Goal: Use online tool/utility: Utilize a website feature to perform a specific function

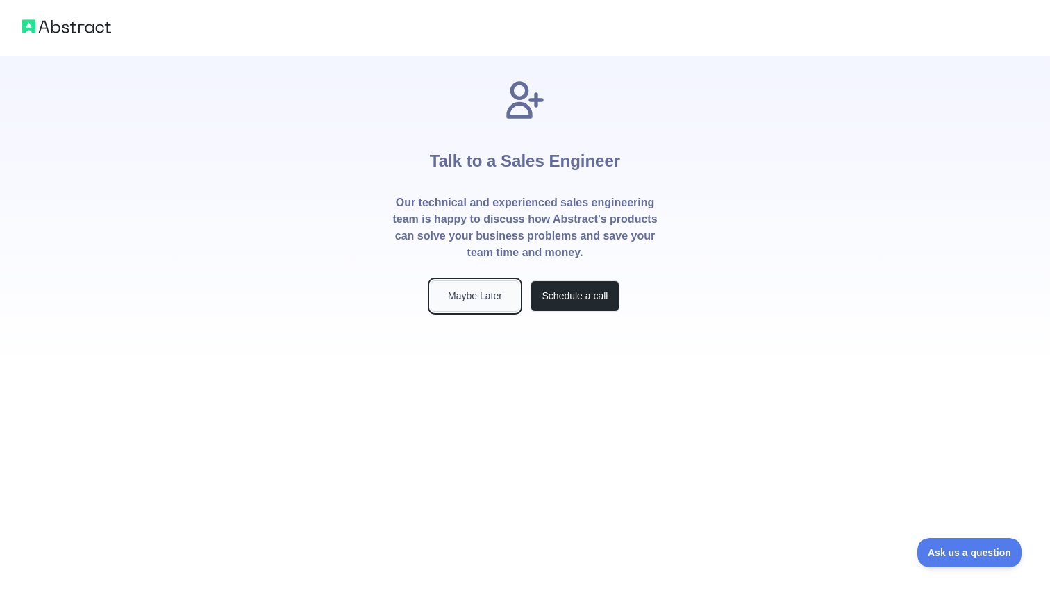
click at [480, 303] on button "Maybe Later" at bounding box center [475, 296] width 89 height 31
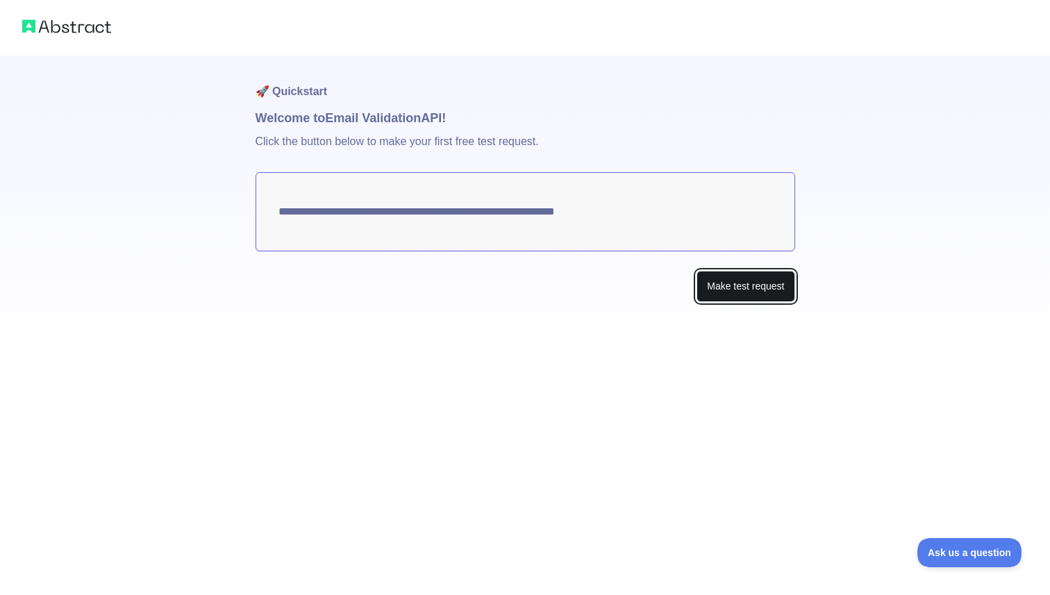
click at [740, 297] on button "Make test request" at bounding box center [746, 286] width 98 height 31
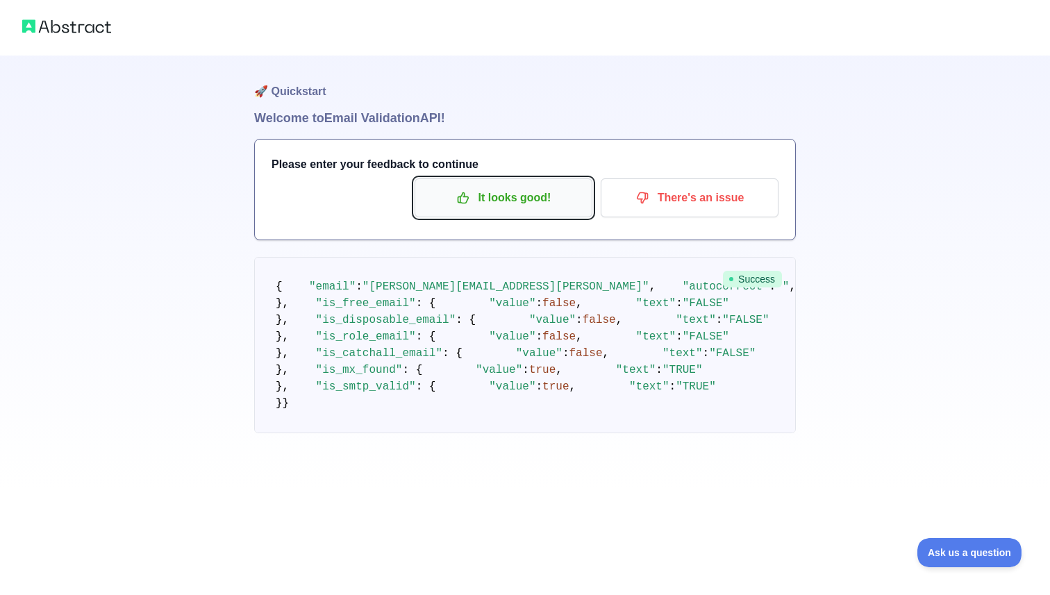
click at [524, 197] on p "It looks good!" at bounding box center [503, 198] width 157 height 24
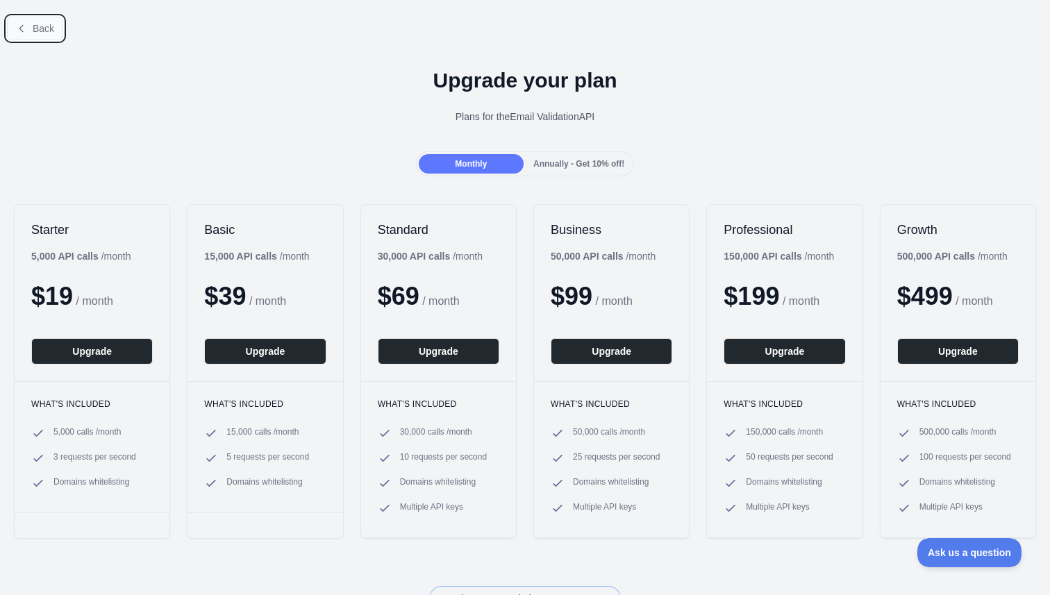
click at [22, 37] on button "Back" at bounding box center [35, 29] width 56 height 24
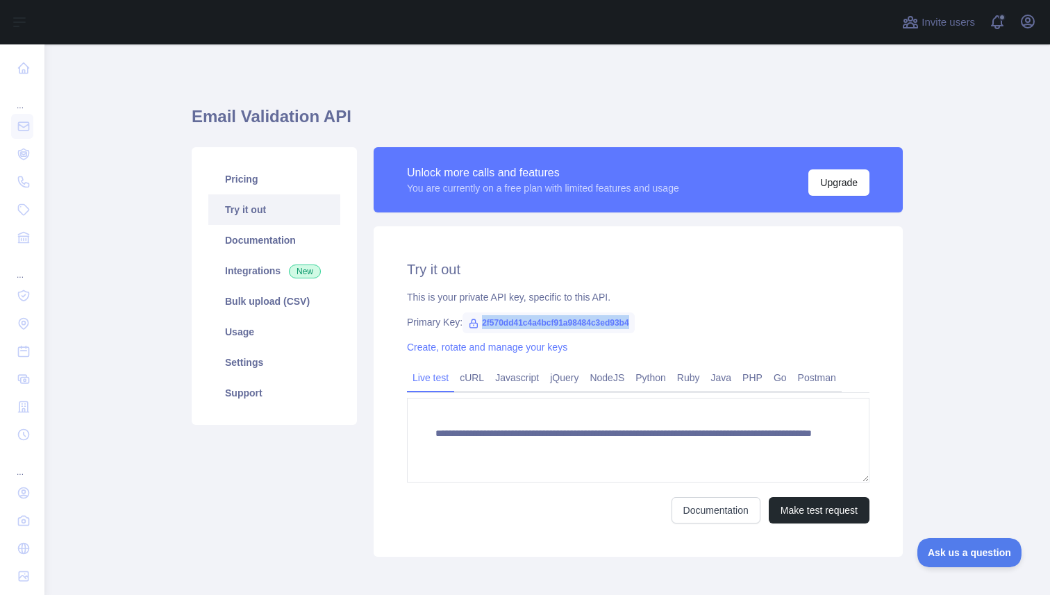
drag, startPoint x: 485, startPoint y: 322, endPoint x: 675, endPoint y: 319, distance: 190.3
click at [675, 319] on div "Primary Key: 2f570dd41c4a4bcf91a98484c3ed93b4" at bounding box center [638, 322] width 463 height 14
copy span "2f570dd41c4a4bcf91a98484c3ed93b4"
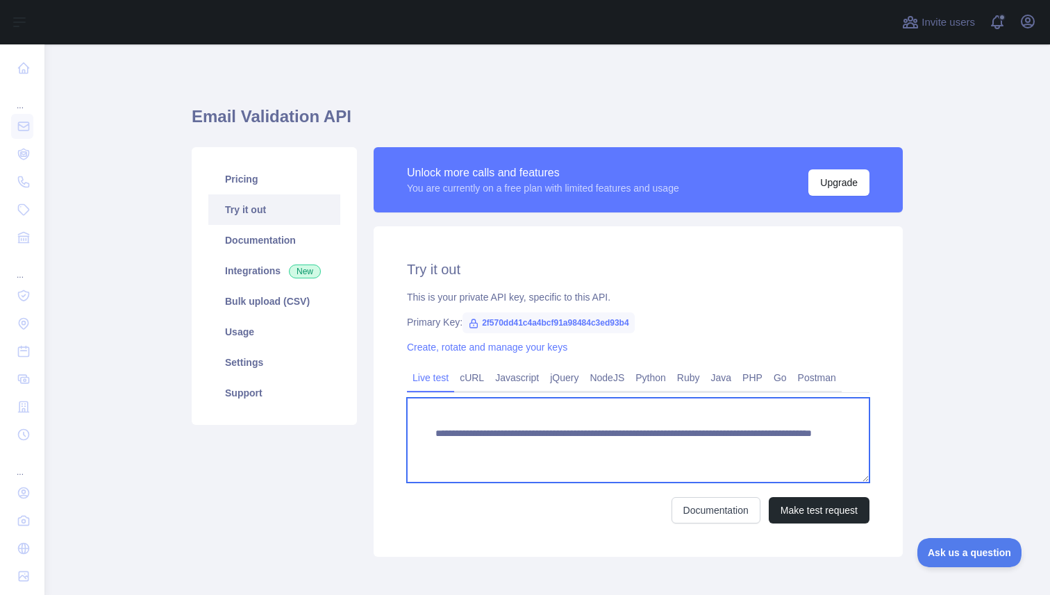
drag, startPoint x: 437, startPoint y: 431, endPoint x: 774, endPoint y: 443, distance: 337.8
click at [774, 443] on textarea "**********" at bounding box center [638, 440] width 463 height 85
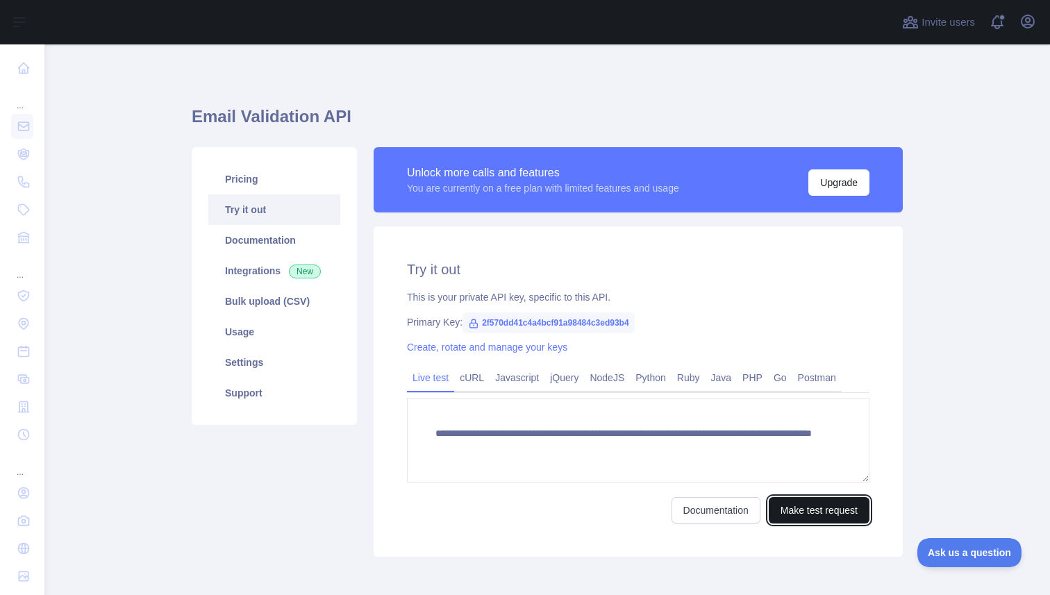
click at [797, 504] on button "Make test request" at bounding box center [819, 510] width 101 height 26
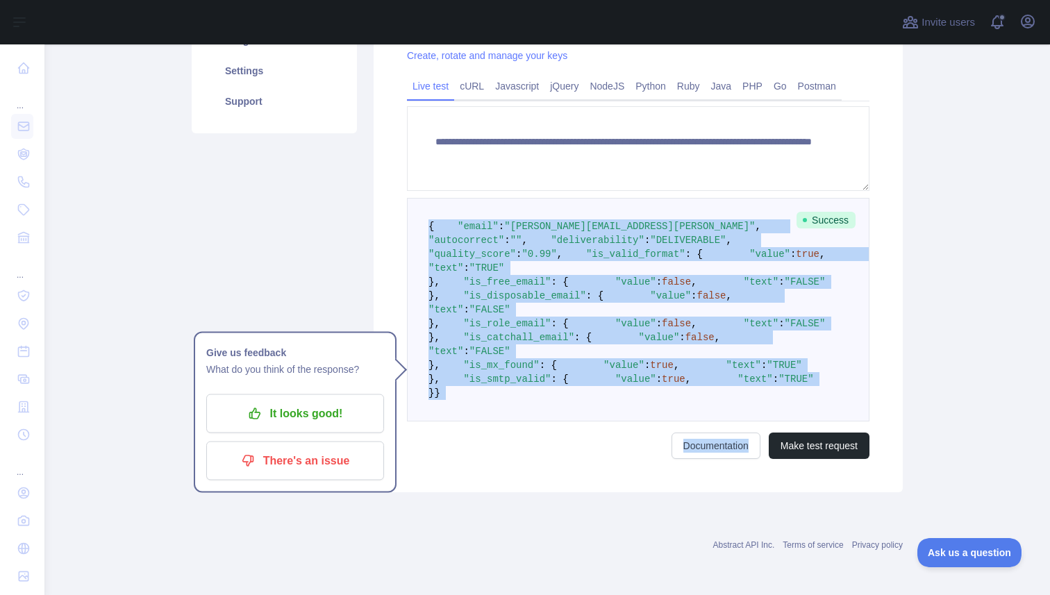
scroll to position [583, 0]
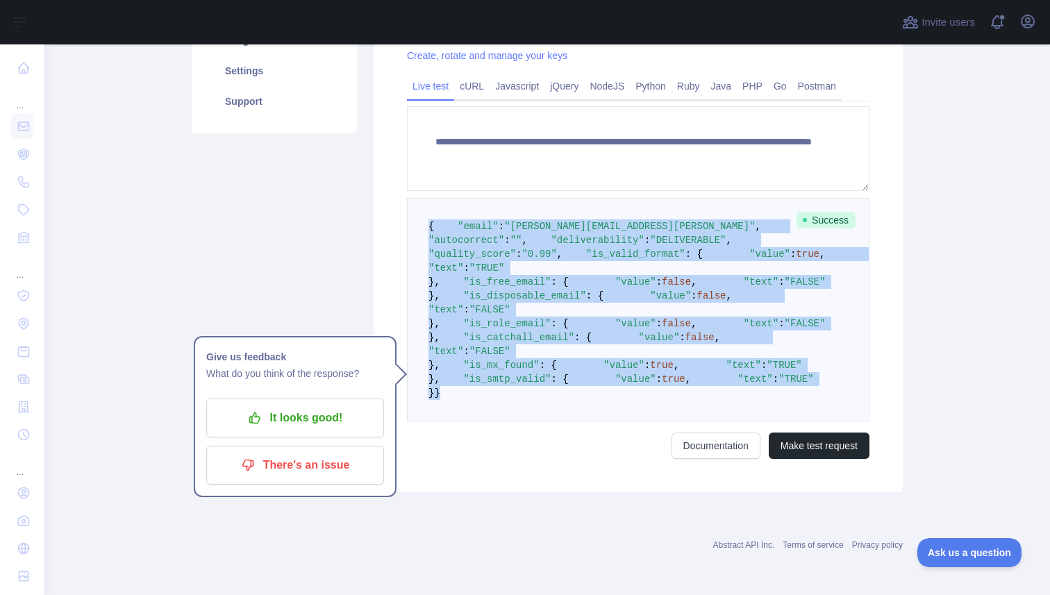
drag, startPoint x: 431, startPoint y: 169, endPoint x: 533, endPoint y: 394, distance: 247.4
click at [533, 394] on pre "{ "email" : "[PERSON_NAME][EMAIL_ADDRESS][PERSON_NAME]" , "autocorrect" : "" , …" at bounding box center [638, 310] width 463 height 224
copy code "{ "email" : "[PERSON_NAME][EMAIL_ADDRESS][PERSON_NAME]" , "autocorrect" : "" , …"
